Goal: Find specific page/section: Find specific page/section

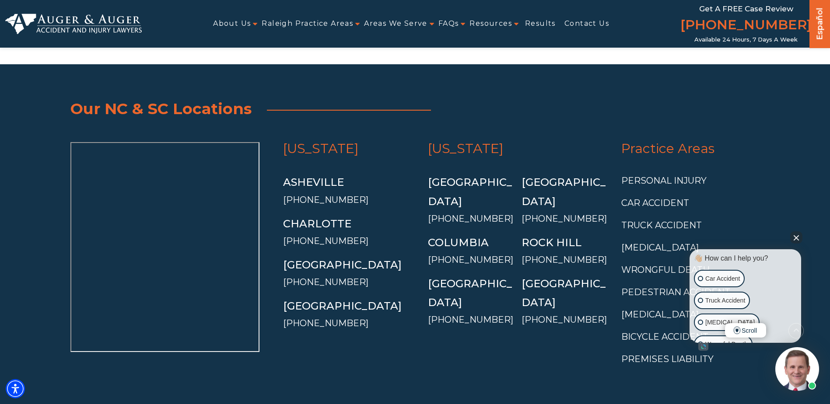
scroll to position [2694, 0]
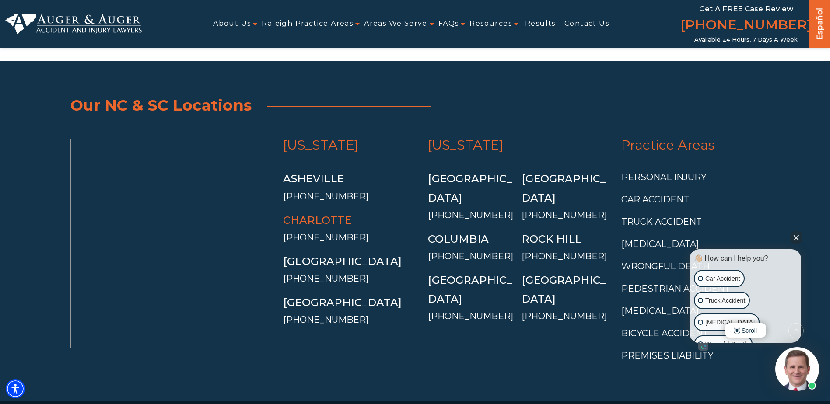
click at [335, 214] on link "Charlotte" at bounding box center [317, 220] width 68 height 13
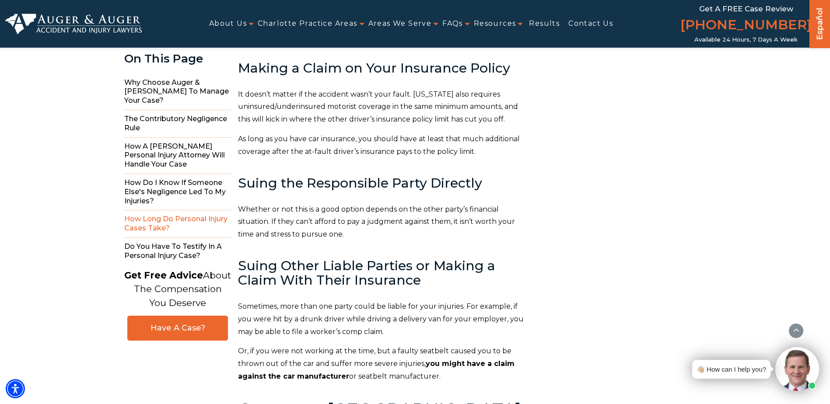
scroll to position [2758, 0]
